Goal: Complete application form: Complete application form

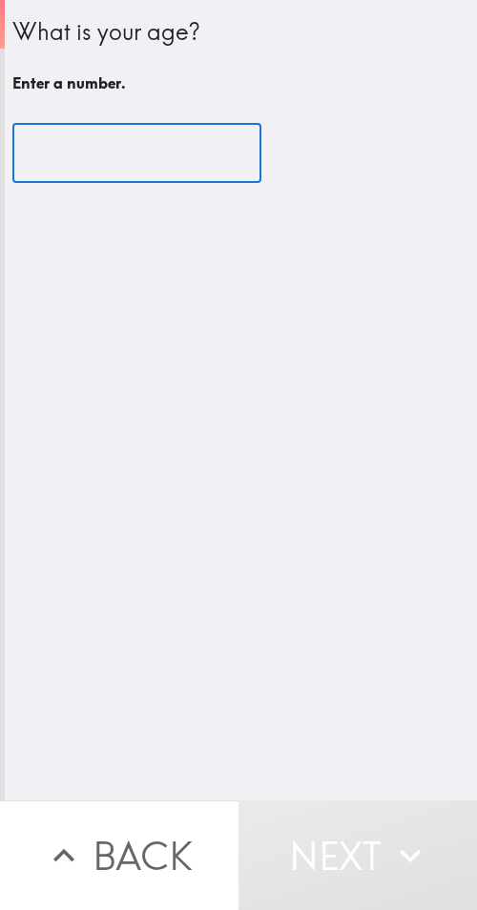
click at [154, 150] on input "number" at bounding box center [136, 153] width 249 height 59
paste input "36"
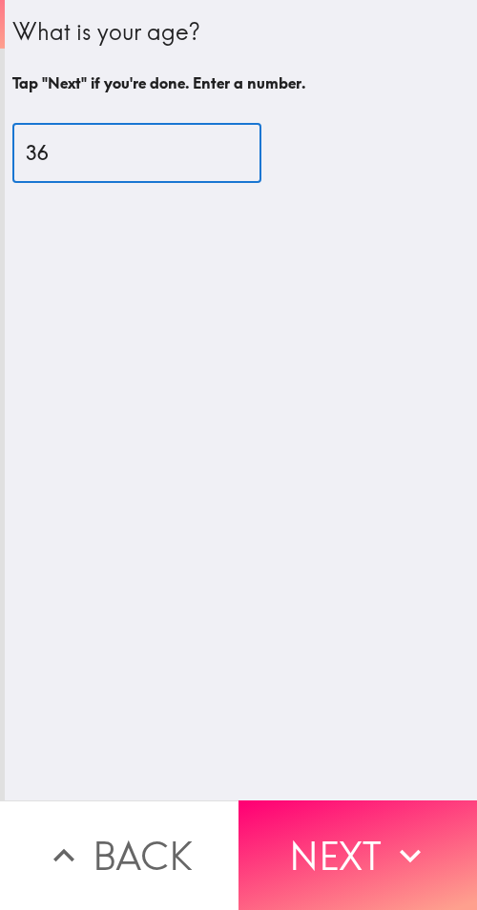
type input "36"
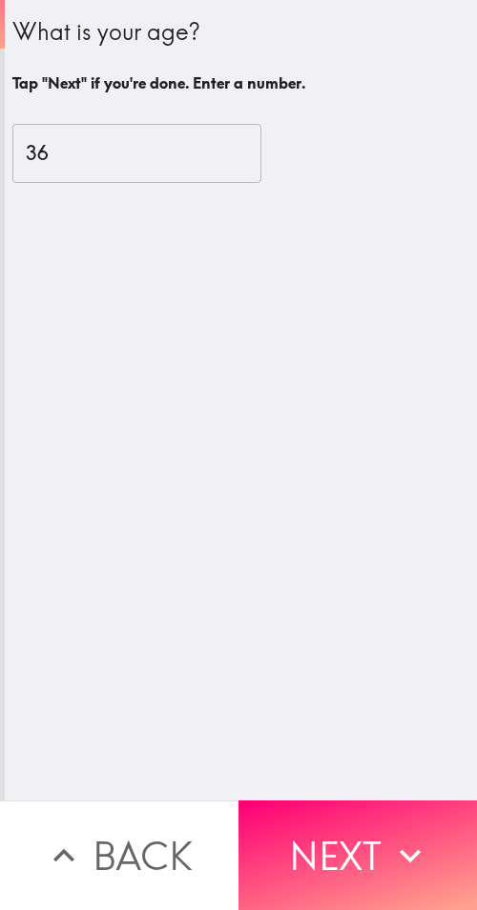
click at [371, 828] on button "Next" at bounding box center [357, 856] width 238 height 110
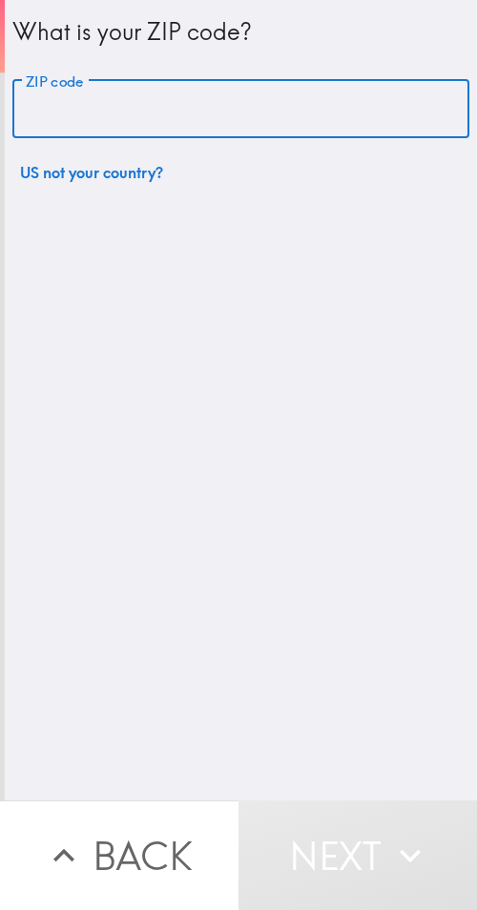
click at [194, 98] on input "ZIP code" at bounding box center [240, 109] width 457 height 59
paste input "33607"
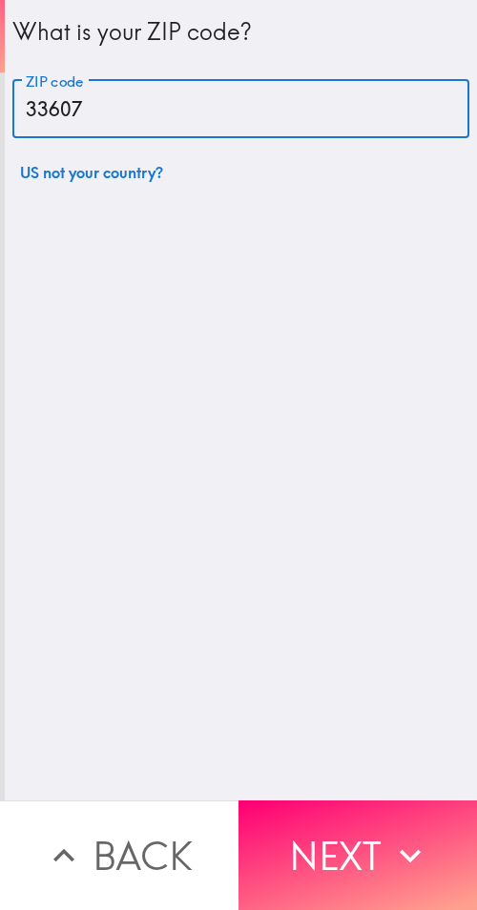
type input "33607"
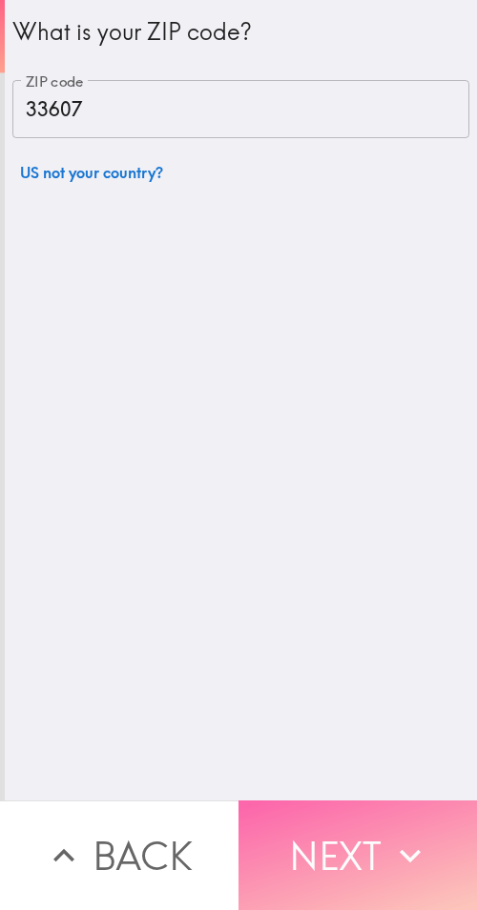
click at [336, 833] on button "Next" at bounding box center [357, 856] width 238 height 110
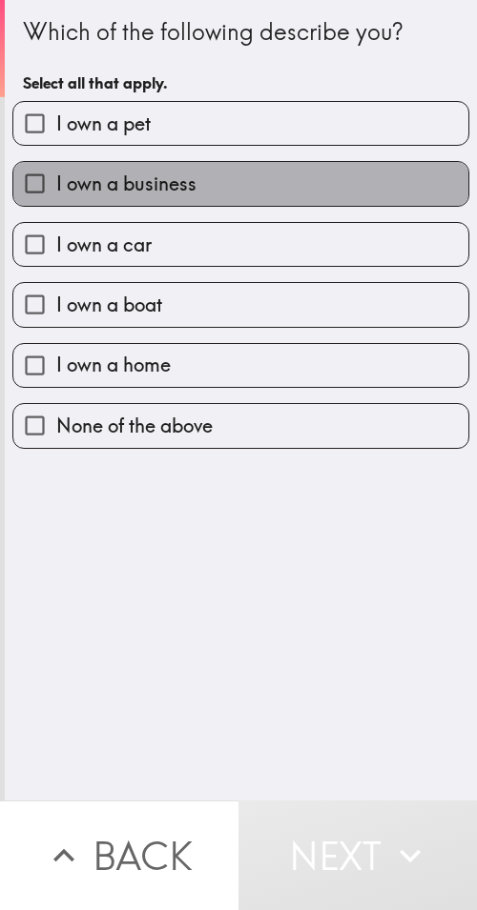
click at [291, 189] on label "I own a business" at bounding box center [240, 183] width 455 height 43
click at [56, 189] on input "I own a business" at bounding box center [34, 183] width 43 height 43
checkbox input "true"
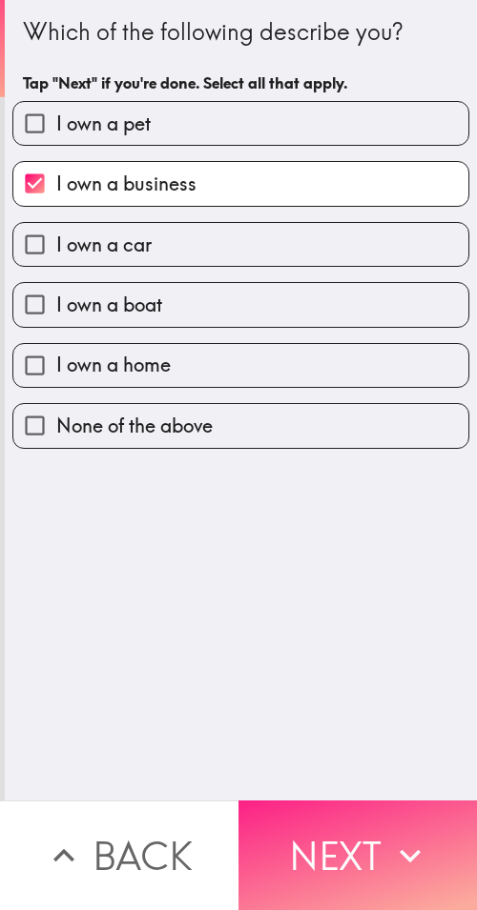
click at [372, 830] on button "Next" at bounding box center [357, 856] width 238 height 110
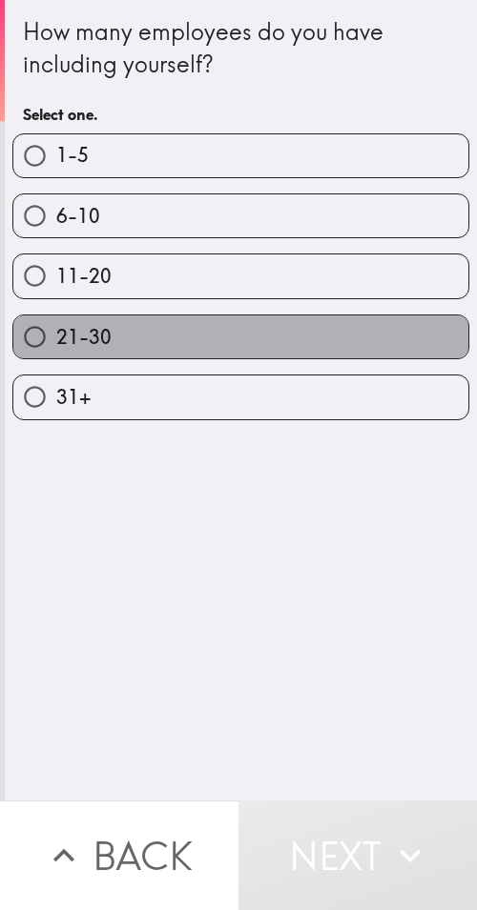
drag, startPoint x: 239, startPoint y: 346, endPoint x: 291, endPoint y: 370, distance: 56.7
click at [239, 346] on label "21-30" at bounding box center [240, 337] width 455 height 43
click at [56, 346] on input "21-30" at bounding box center [34, 337] width 43 height 43
radio input "true"
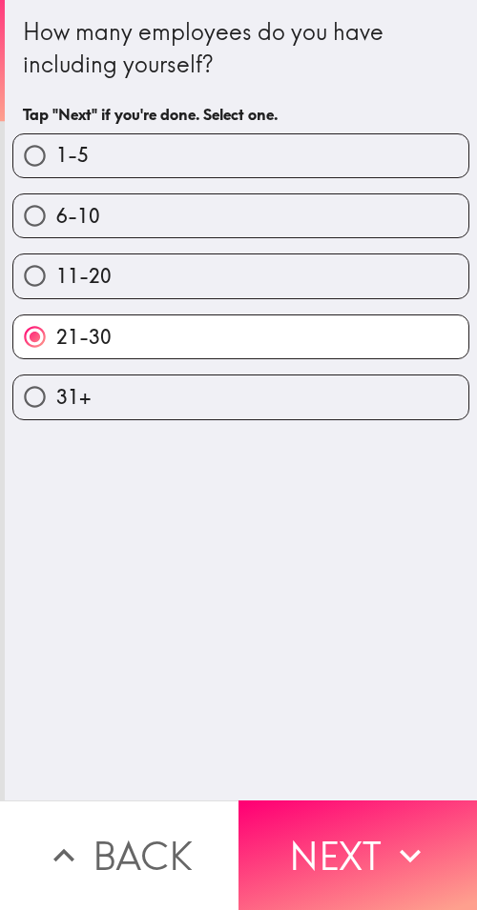
drag, startPoint x: 354, startPoint y: 833, endPoint x: 475, endPoint y: 743, distance: 151.2
click at [355, 832] on button "Next" at bounding box center [357, 856] width 238 height 110
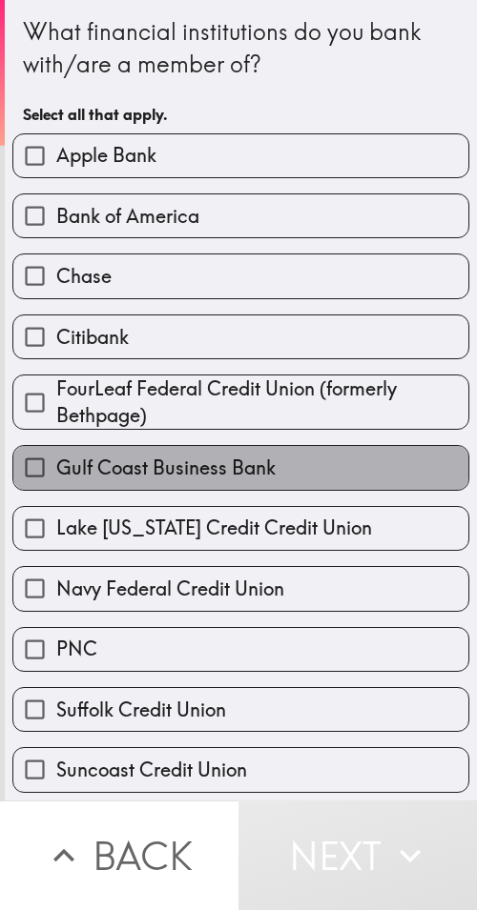
click at [263, 461] on span "Gulf Coast Business Bank" at bounding box center [165, 468] width 219 height 27
click at [56, 461] on input "Gulf Coast Business Bank" at bounding box center [34, 467] width 43 height 43
checkbox input "true"
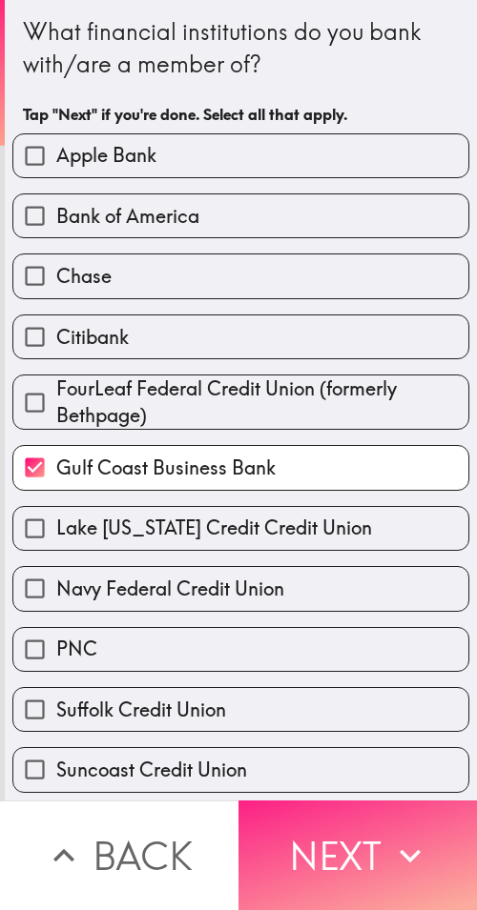
click at [399, 816] on button "Next" at bounding box center [357, 856] width 238 height 110
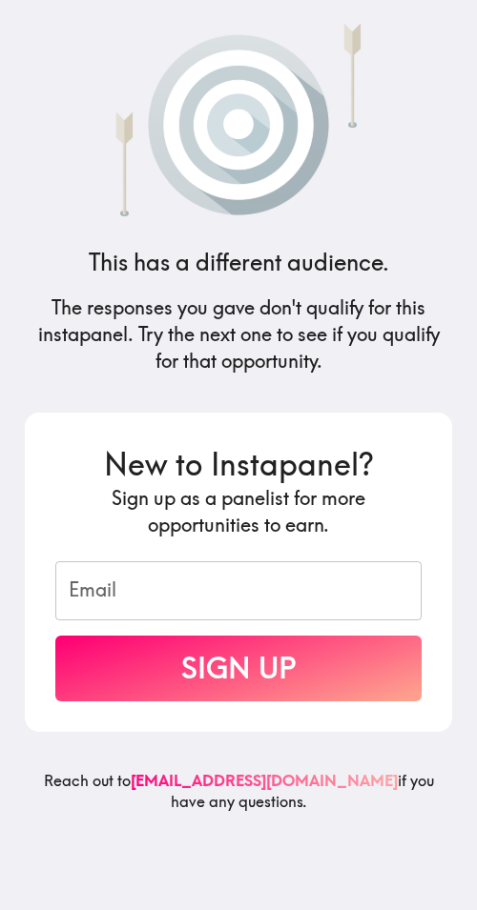
click at [398, 145] on img at bounding box center [238, 115] width 339 height 201
